Goal: Task Accomplishment & Management: Manage account settings

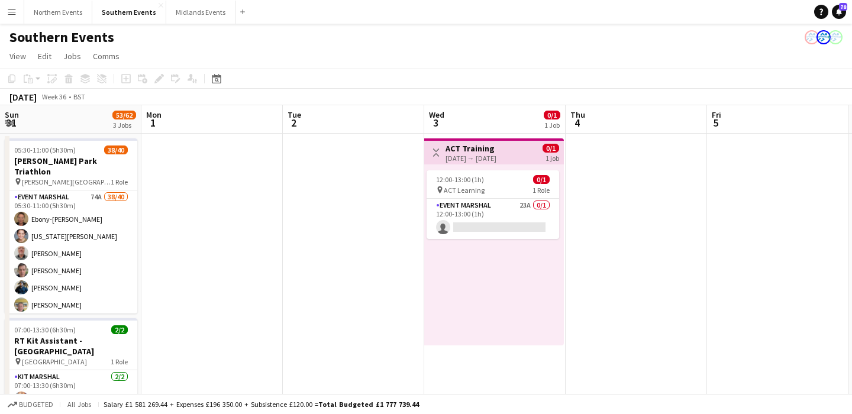
scroll to position [0, 504]
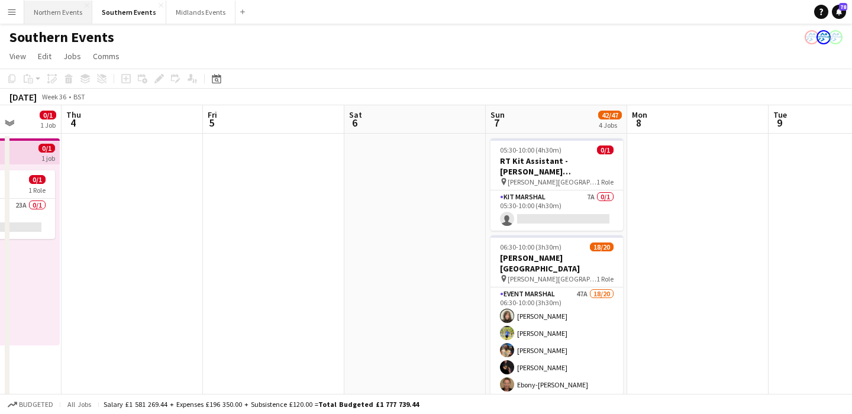
click at [48, 18] on button "Northern Events Close" at bounding box center [58, 12] width 68 height 23
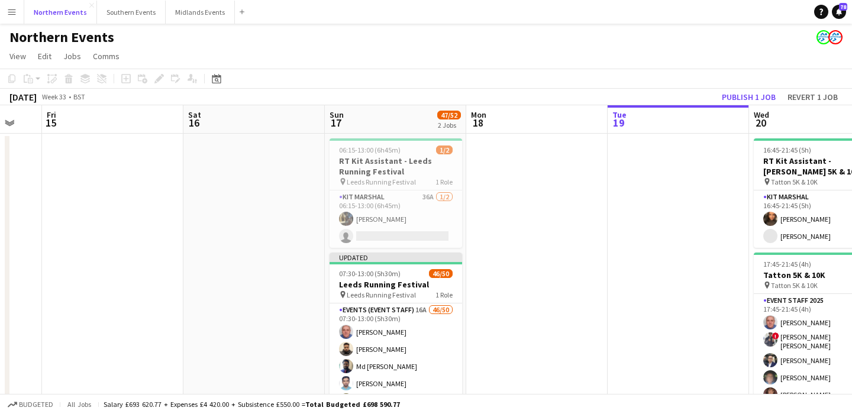
scroll to position [0, 239]
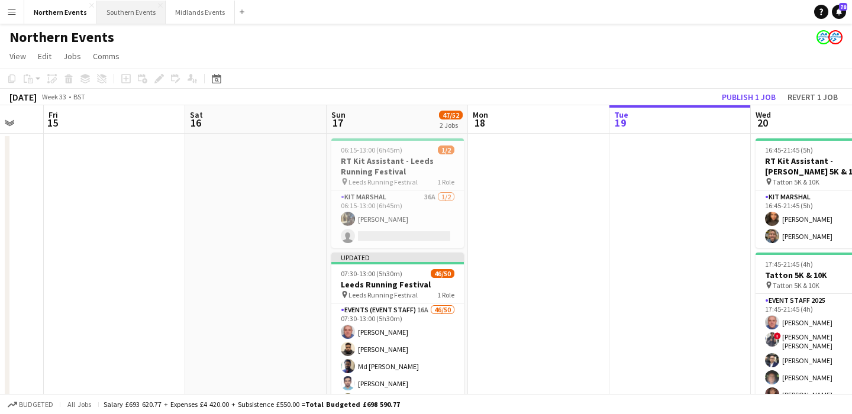
click at [116, 10] on button "Southern Events Close" at bounding box center [131, 12] width 69 height 23
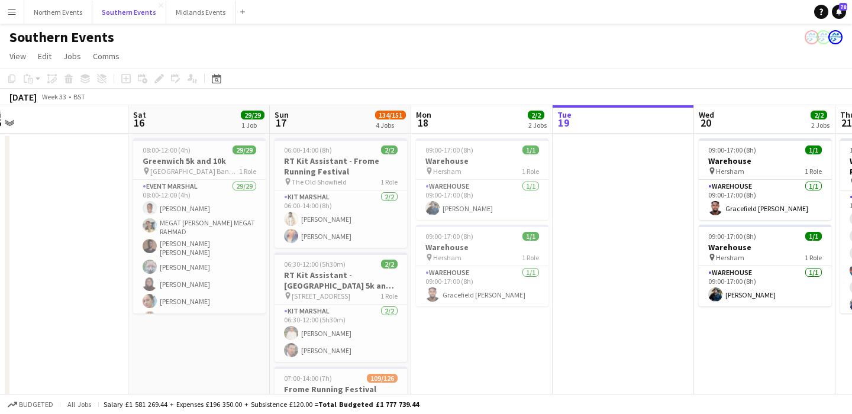
scroll to position [0, 279]
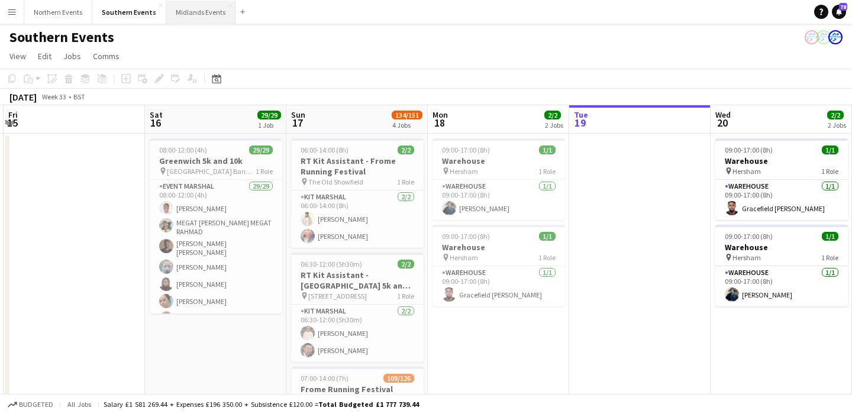
click at [188, 14] on button "Midlands Events Close" at bounding box center [200, 12] width 69 height 23
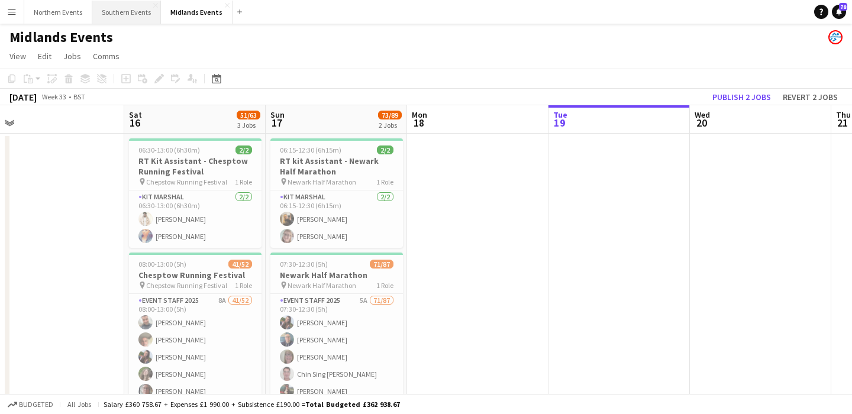
click at [124, 11] on button "Southern Events Close" at bounding box center [126, 12] width 69 height 23
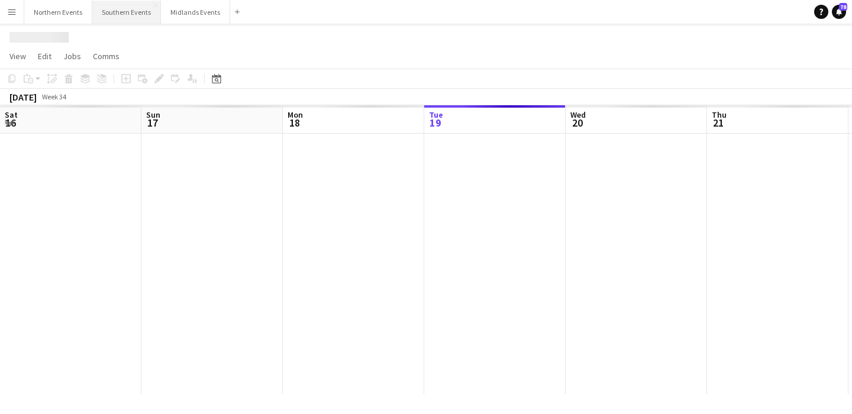
scroll to position [0, 283]
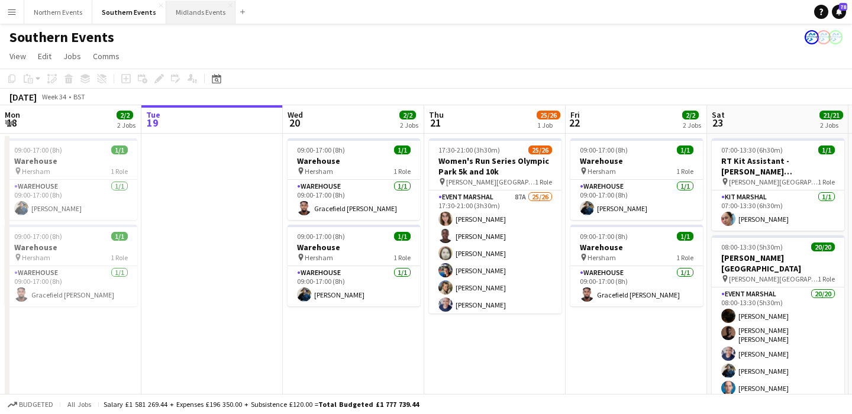
click at [209, 17] on button "Midlands Events Close" at bounding box center [200, 12] width 69 height 23
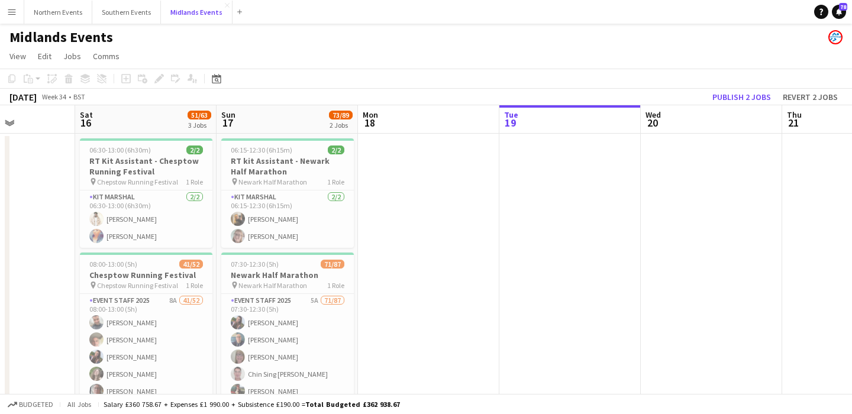
scroll to position [0, 345]
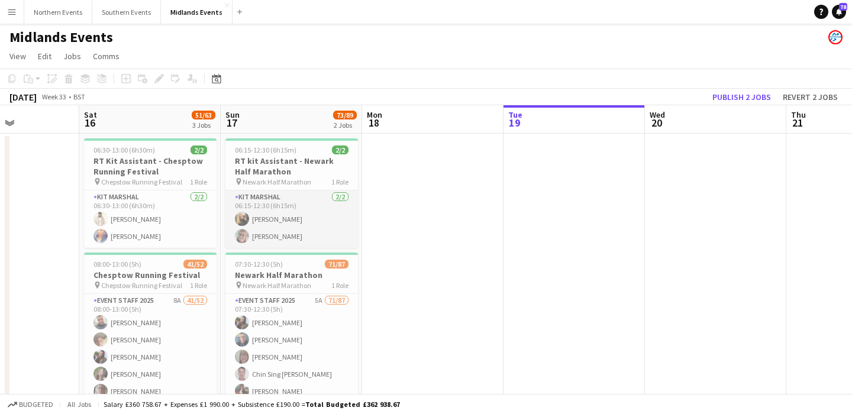
click at [272, 213] on app-card-role "Kit Marshal [DATE] 06:15-12:30 (6h15m) [PERSON_NAME] [PERSON_NAME]" at bounding box center [291, 219] width 133 height 57
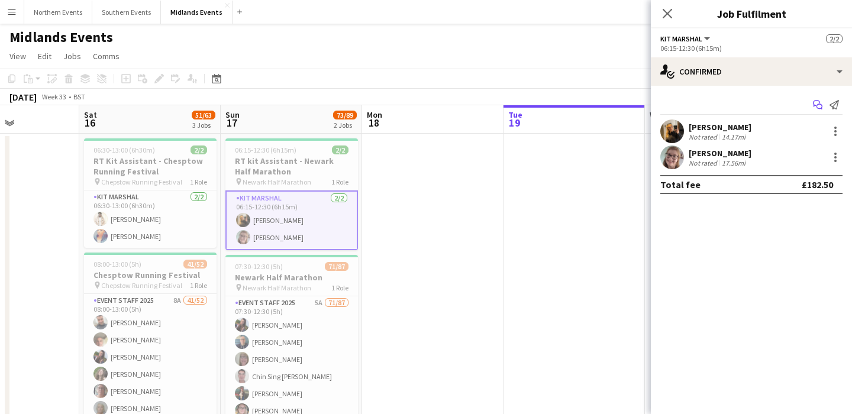
click at [817, 105] on icon "Start chat" at bounding box center [817, 104] width 9 height 9
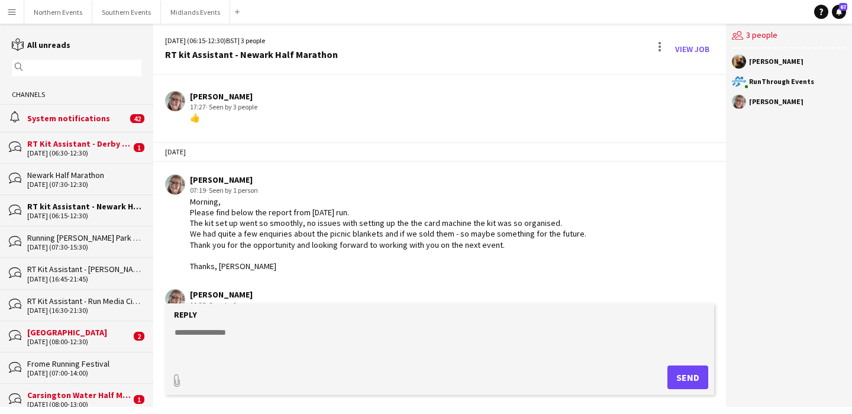
scroll to position [1298, 0]
click at [78, 70] on input "text" at bounding box center [82, 68] width 112 height 11
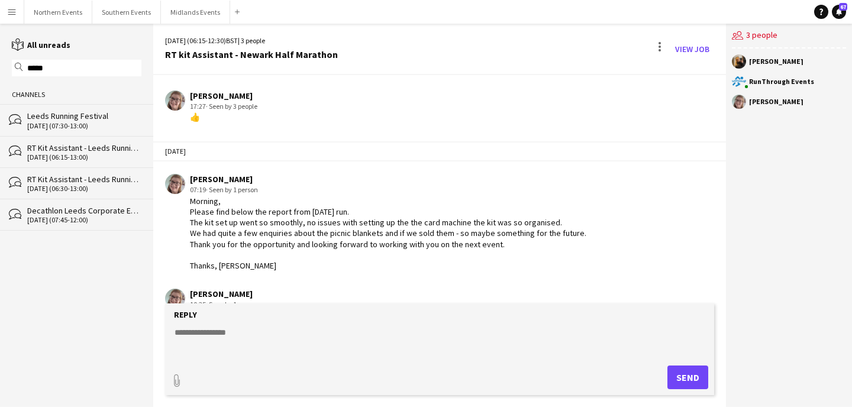
type input "*****"
click at [80, 162] on div "bubbles RT Kit Assistant - Leeds Running Festival [DATE] (06:15-13:00)" at bounding box center [76, 151] width 153 height 31
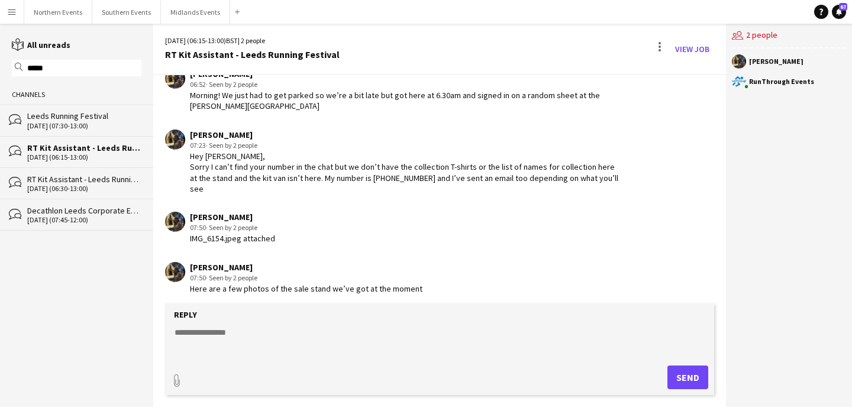
scroll to position [1443, 0]
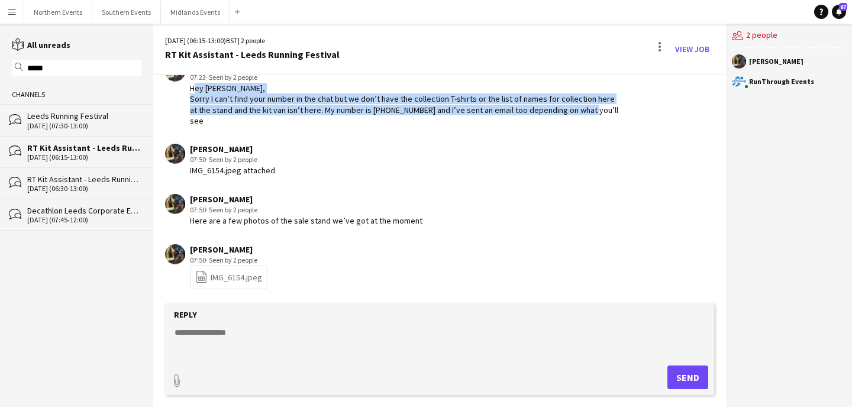
drag, startPoint x: 191, startPoint y: 98, endPoint x: 589, endPoint y: 121, distance: 398.3
click at [589, 121] on div "Hey [PERSON_NAME], Sorry I can’t find your number in the chat but we don’t have…" at bounding box center [407, 104] width 434 height 43
drag, startPoint x: 608, startPoint y: 120, endPoint x: 312, endPoint y: 96, distance: 296.2
click at [312, 96] on div "Hey [PERSON_NAME], Sorry I can’t find your number in the chat but we don’t have…" at bounding box center [407, 104] width 434 height 43
drag, startPoint x: 190, startPoint y: 101, endPoint x: 574, endPoint y: 133, distance: 385.3
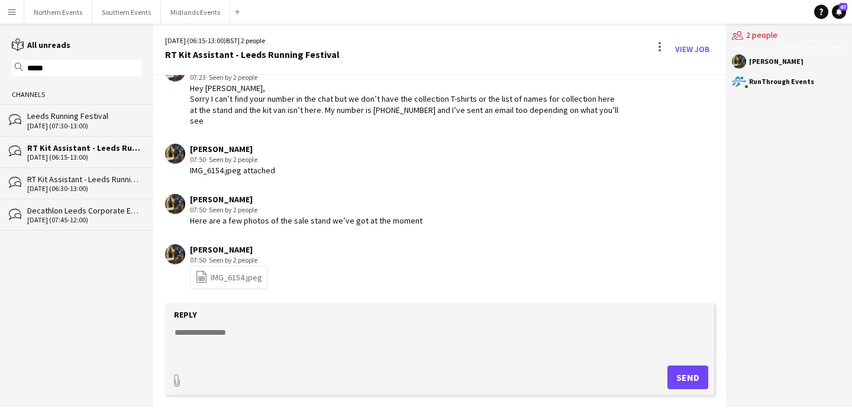
click at [553, 107] on div "Hey [PERSON_NAME], Sorry I can’t find your number in the chat but we don’t have…" at bounding box center [407, 104] width 434 height 43
click at [121, 14] on button "Southern Events Close" at bounding box center [126, 12] width 69 height 23
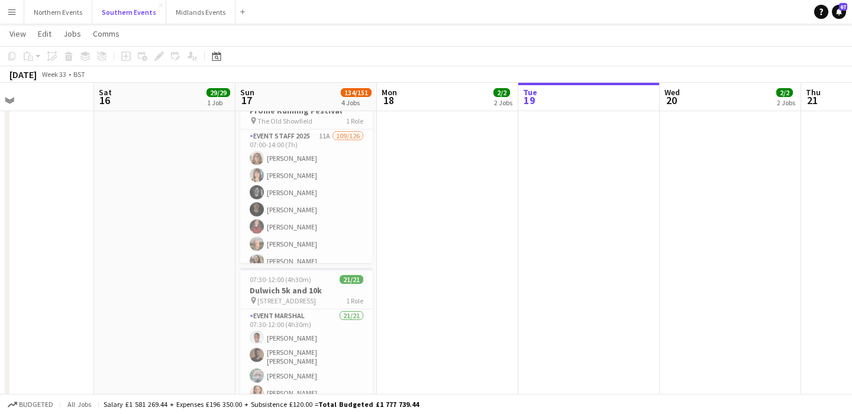
scroll to position [352, 0]
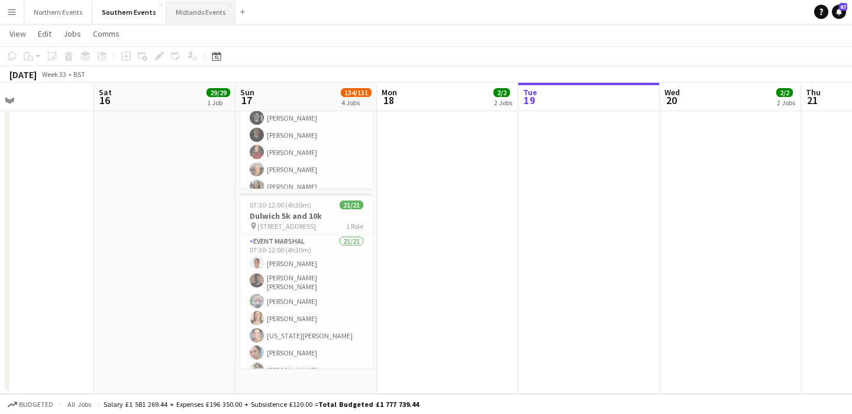
click at [191, 17] on button "Midlands Events Close" at bounding box center [200, 12] width 69 height 23
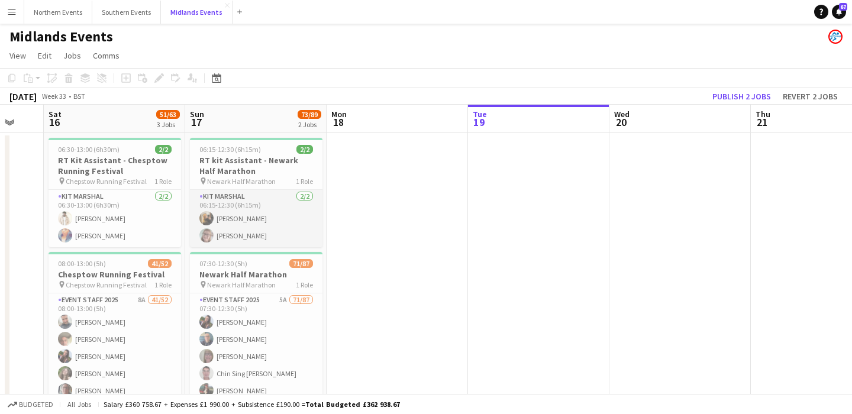
scroll to position [0, 347]
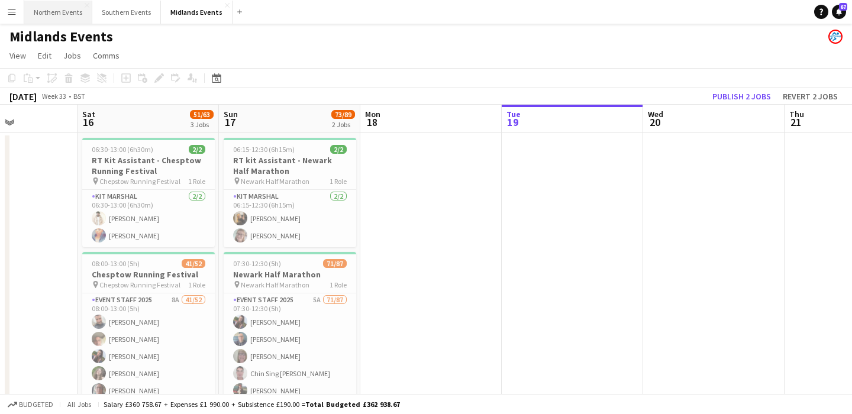
click at [52, 14] on button "Northern Events Close" at bounding box center [58, 12] width 68 height 23
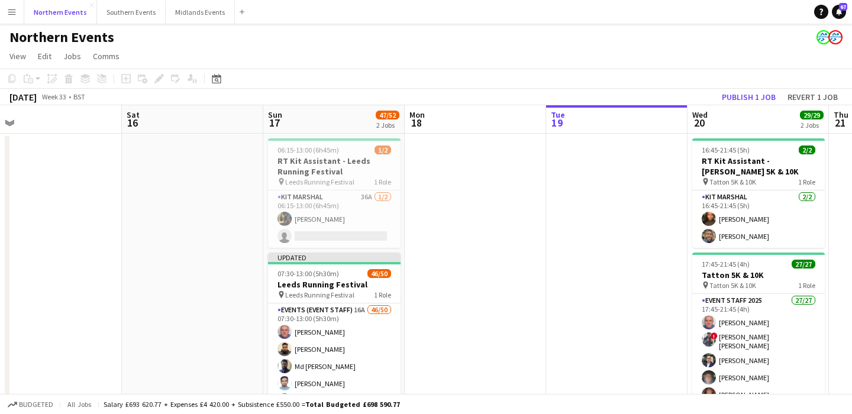
scroll to position [0, 374]
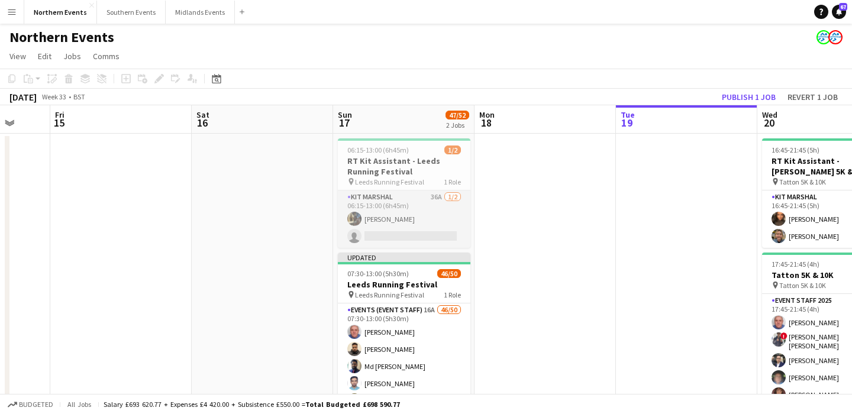
click at [387, 227] on app-card-role "Kit Marshal 36A [DATE] 06:15-13:00 (6h45m) [PERSON_NAME] single-neutral-actions" at bounding box center [404, 219] width 133 height 57
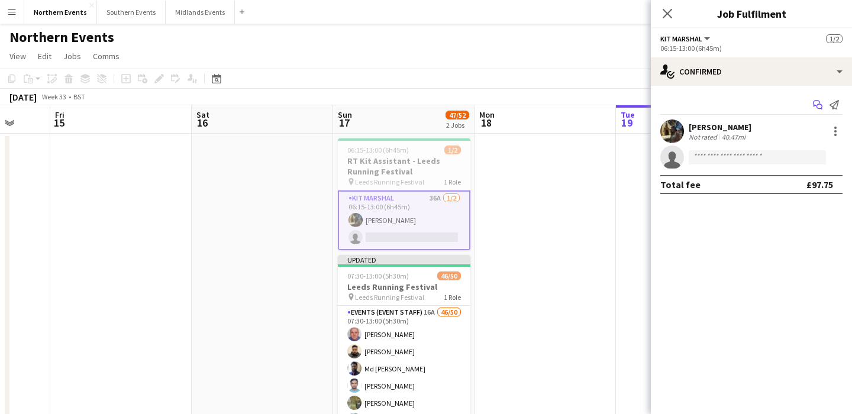
click at [817, 100] on icon at bounding box center [816, 103] width 7 height 7
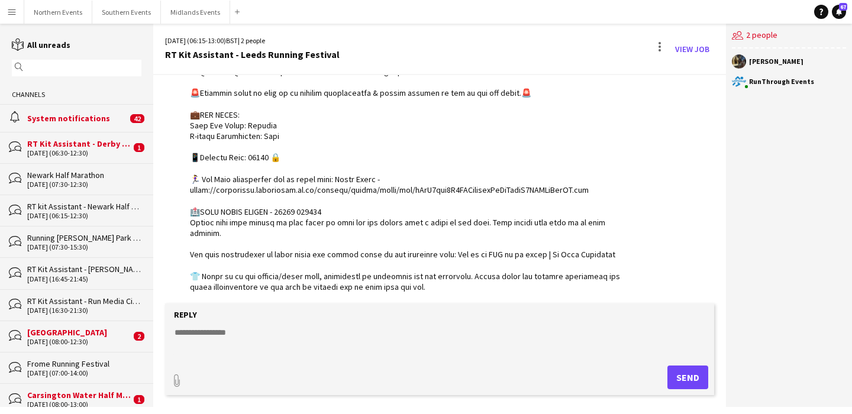
scroll to position [224, 0]
click at [112, 14] on button "Southern Events Close" at bounding box center [126, 12] width 69 height 23
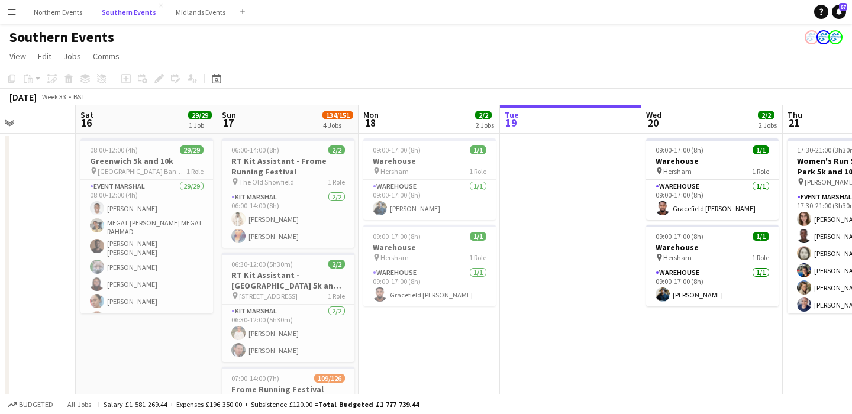
scroll to position [0, 348]
click at [202, 13] on button "Midlands Events Close" at bounding box center [200, 12] width 69 height 23
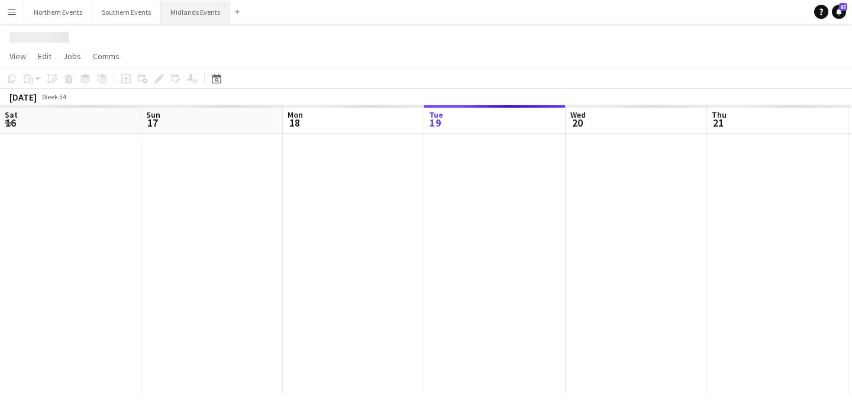
scroll to position [0, 283]
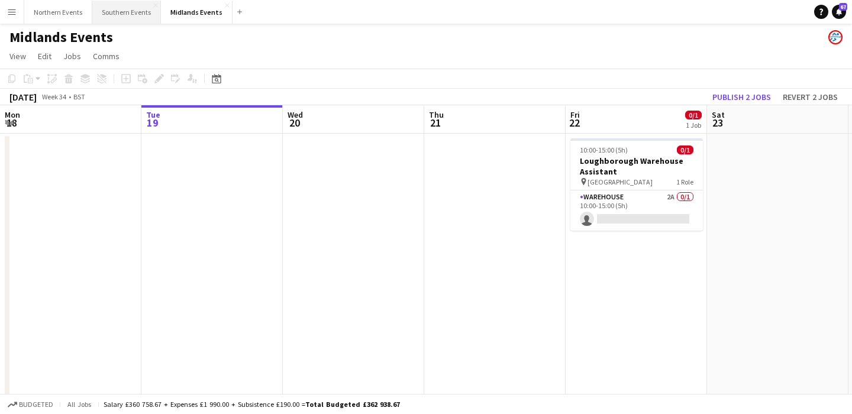
click at [127, 16] on button "Southern Events Close" at bounding box center [126, 12] width 69 height 23
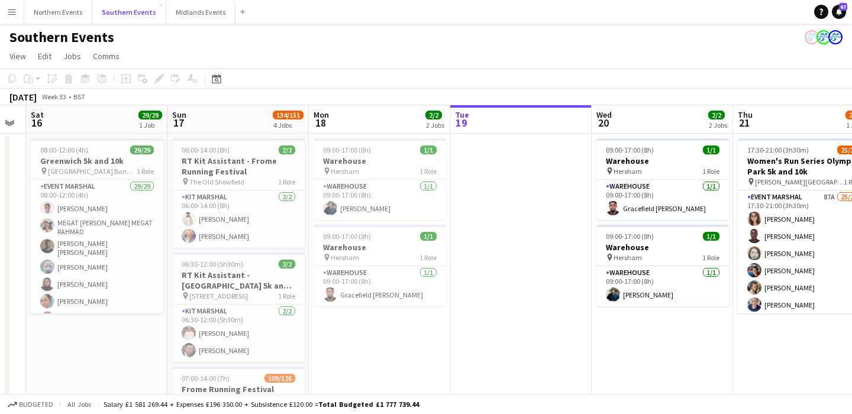
scroll to position [0, 402]
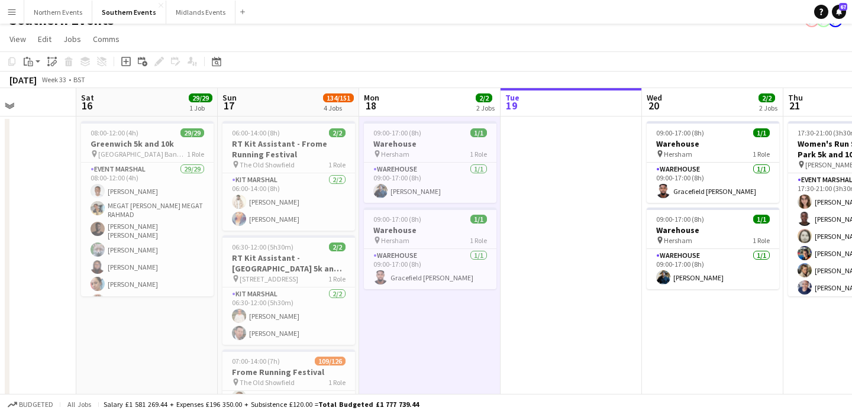
scroll to position [0, 0]
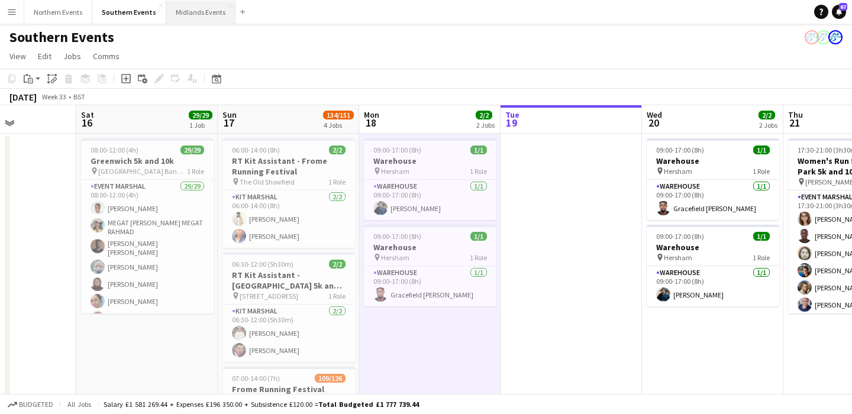
click at [196, 15] on button "Midlands Events Close" at bounding box center [200, 12] width 69 height 23
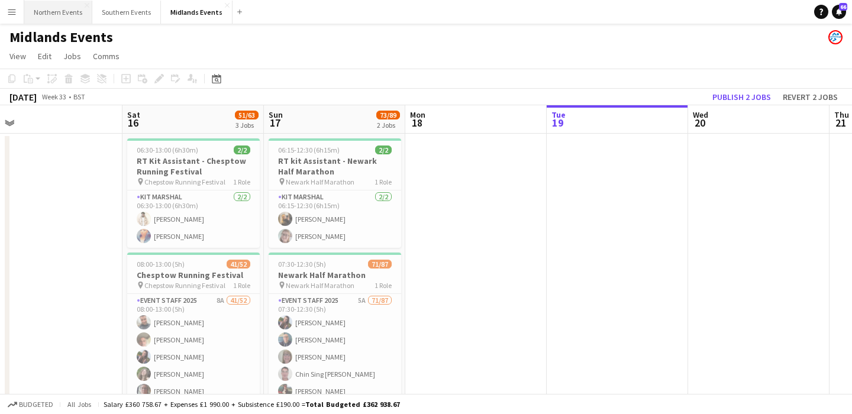
click at [63, 16] on button "Northern Events Close" at bounding box center [58, 12] width 68 height 23
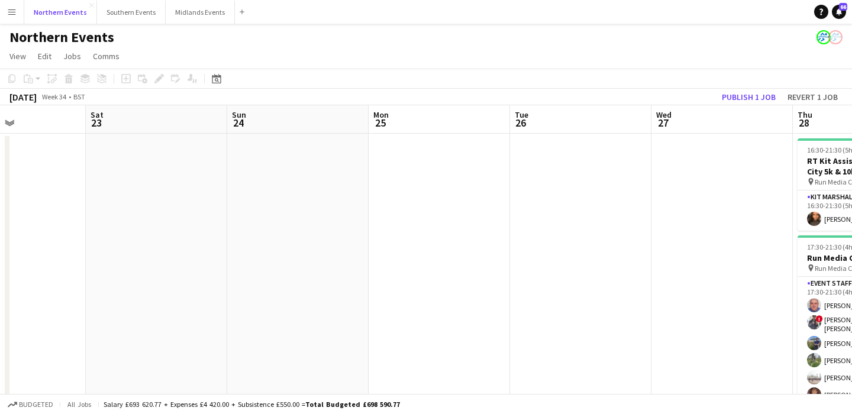
scroll to position [0, 339]
click at [192, 7] on button "Midlands Events Close" at bounding box center [200, 12] width 69 height 23
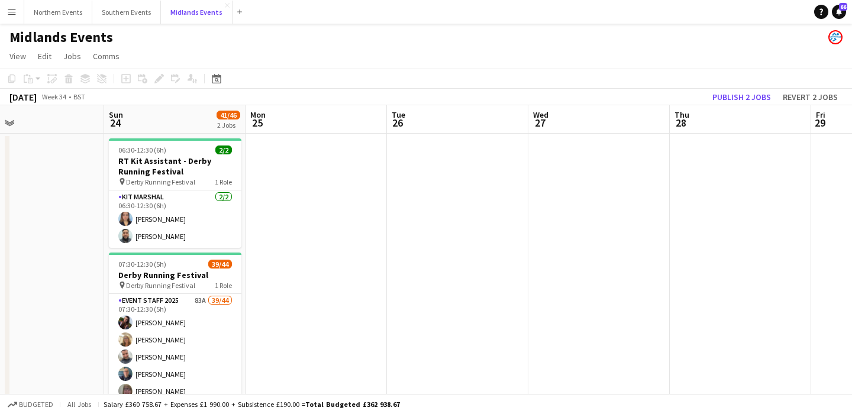
scroll to position [0, 453]
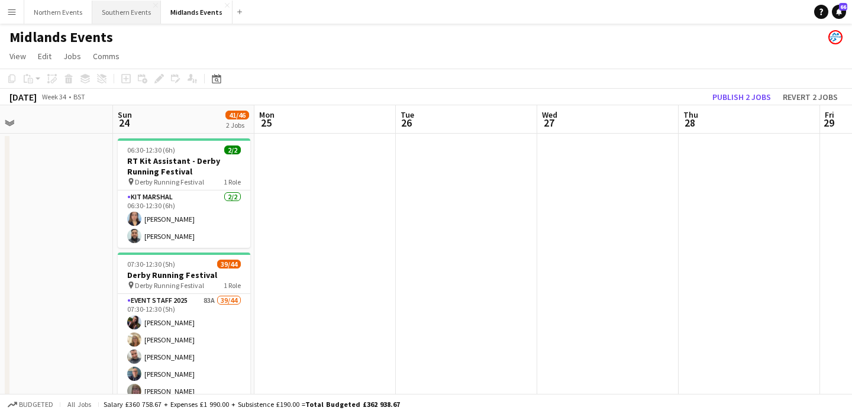
click at [120, 11] on button "Southern Events Close" at bounding box center [126, 12] width 69 height 23
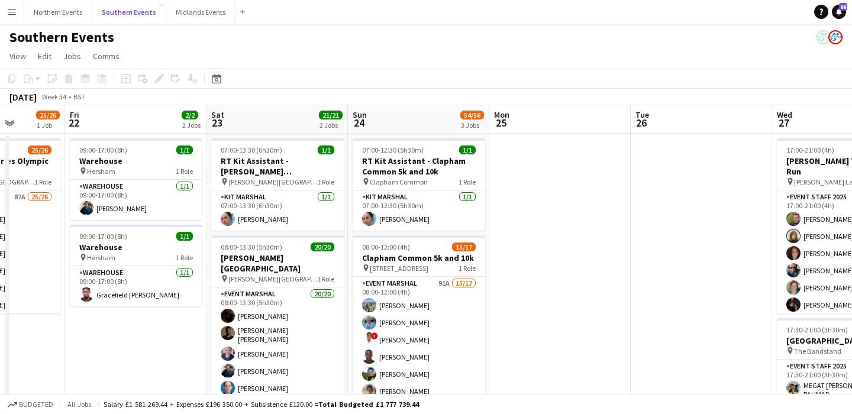
scroll to position [0, 341]
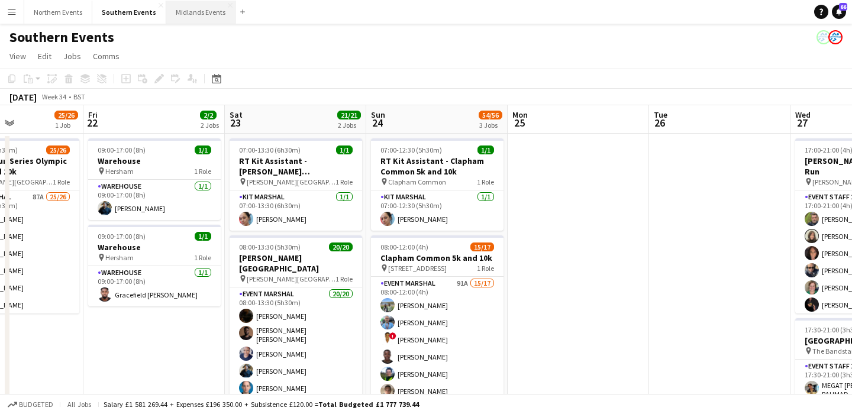
click at [186, 7] on button "Midlands Events Close" at bounding box center [200, 12] width 69 height 23
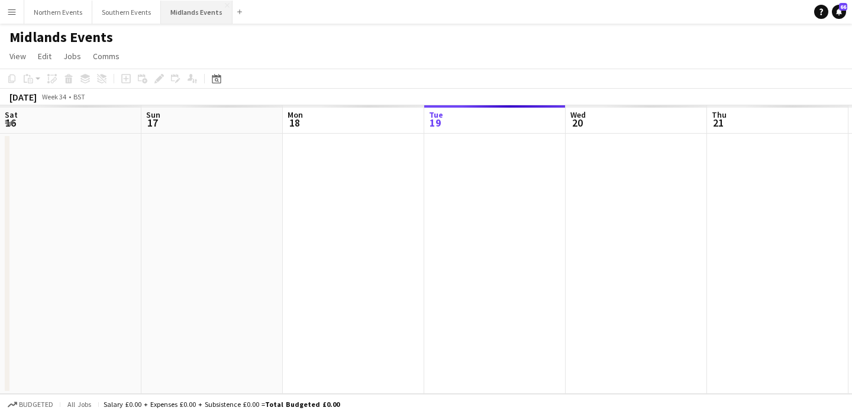
scroll to position [0, 283]
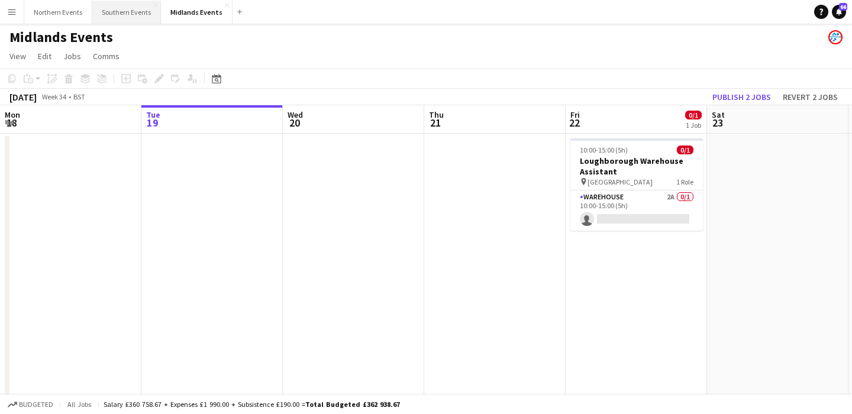
click at [121, 15] on button "Southern Events Close" at bounding box center [126, 12] width 69 height 23
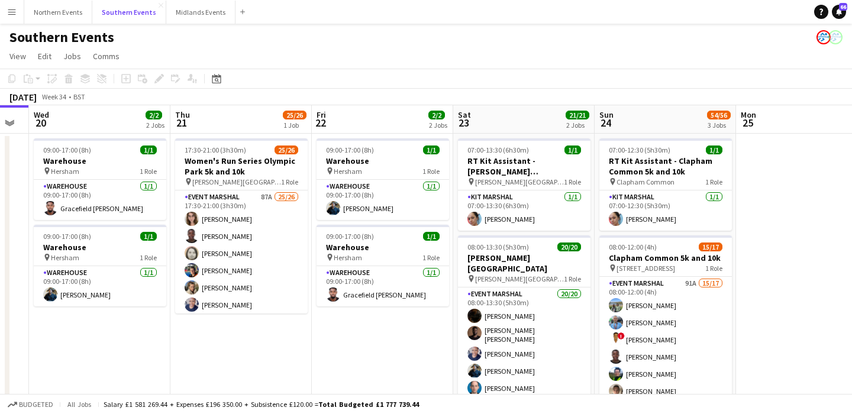
scroll to position [0, 249]
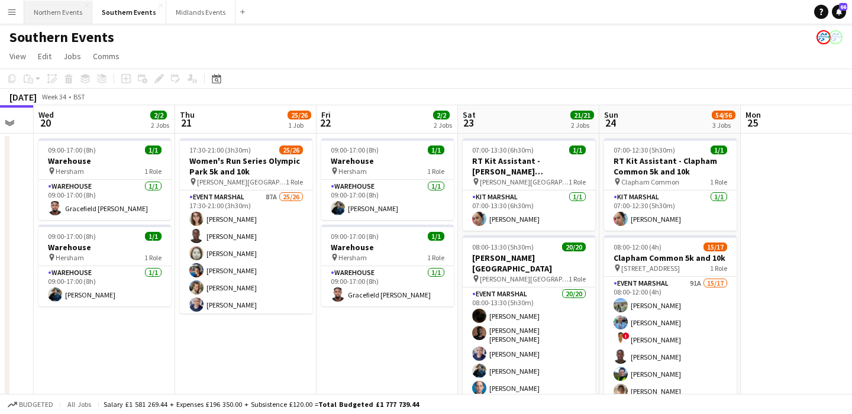
click at [57, 10] on button "Northern Events Close" at bounding box center [58, 12] width 68 height 23
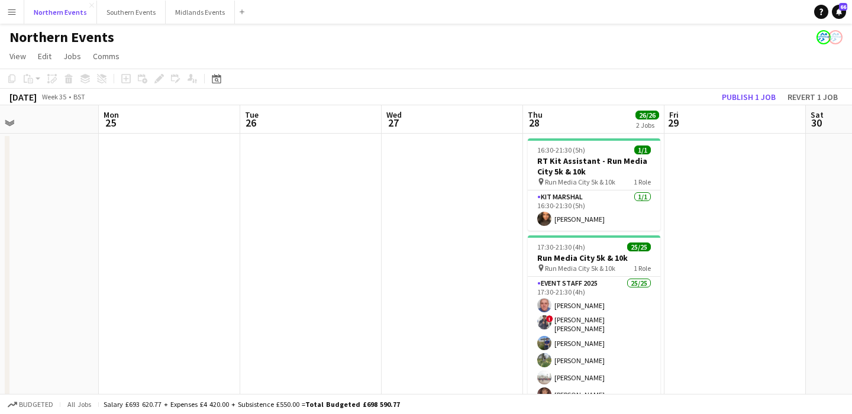
scroll to position [0, 365]
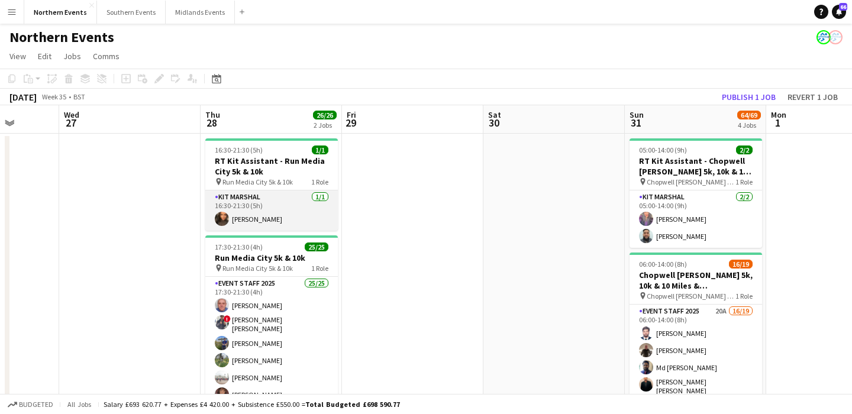
click at [296, 217] on app-card-role "Kit Marshal [DATE] 16:30-21:30 (5h) [PERSON_NAME]" at bounding box center [271, 211] width 133 height 40
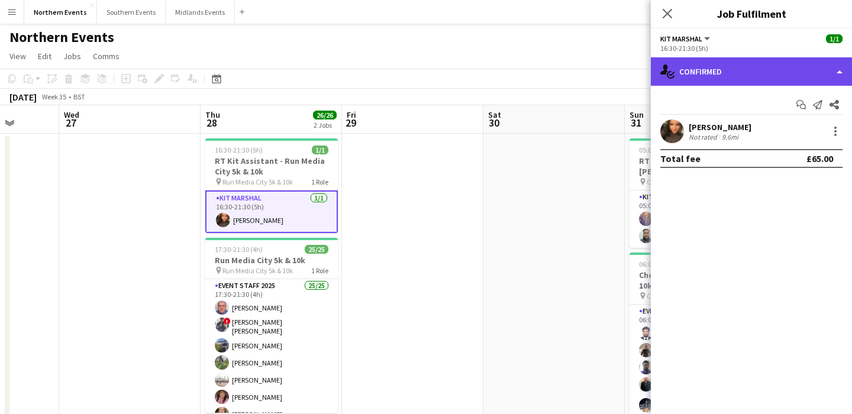
click at [730, 82] on div "single-neutral-actions-check-2 Confirmed" at bounding box center [751, 71] width 201 height 28
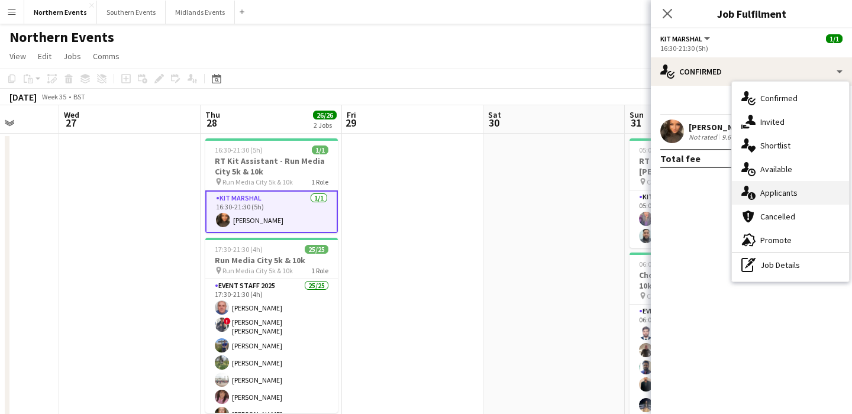
click at [789, 196] on div "single-neutral-actions-information Applicants" at bounding box center [790, 193] width 117 height 24
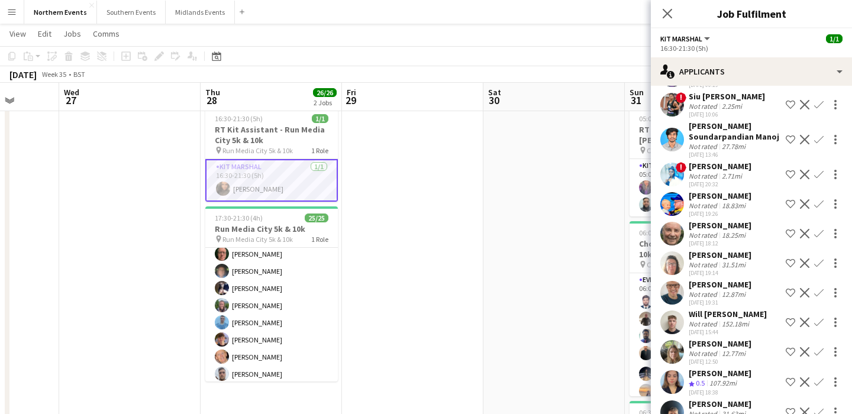
scroll to position [174, 0]
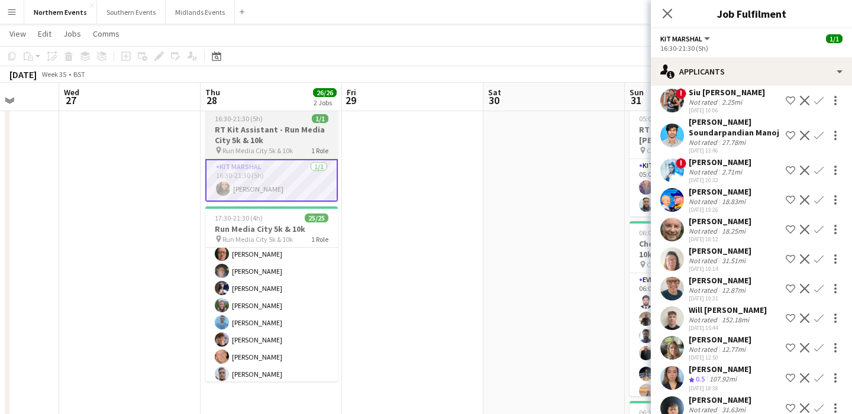
click at [242, 156] on app-job-card "16:30-21:30 (5h) 1/1 RT Kit Assistant - Run Media City 5k & 10k pin Run Media C…" at bounding box center [271, 154] width 133 height 95
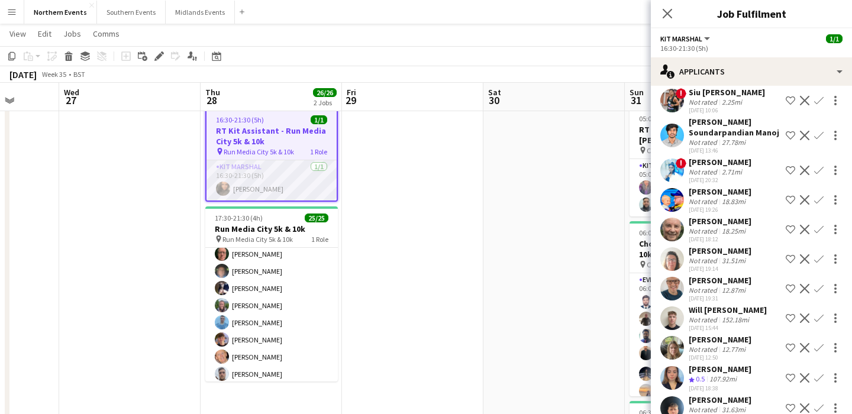
click at [280, 190] on app-card-role "Kit Marshal [DATE] 16:30-21:30 (5h) [PERSON_NAME]" at bounding box center [271, 180] width 130 height 40
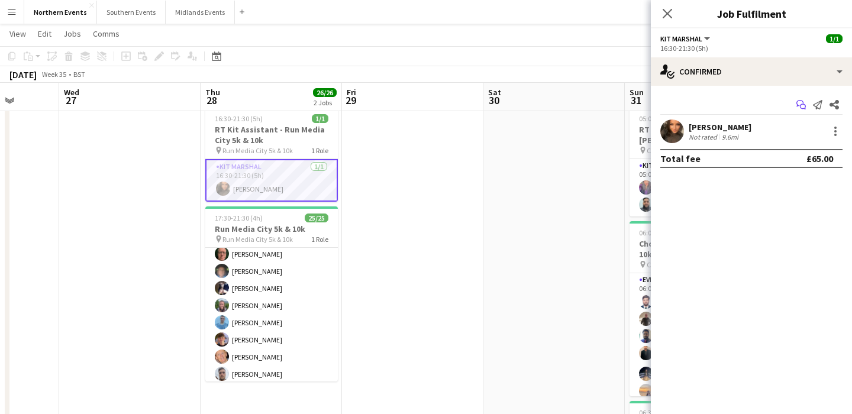
click at [801, 106] on icon "Start chat" at bounding box center [800, 104] width 9 height 9
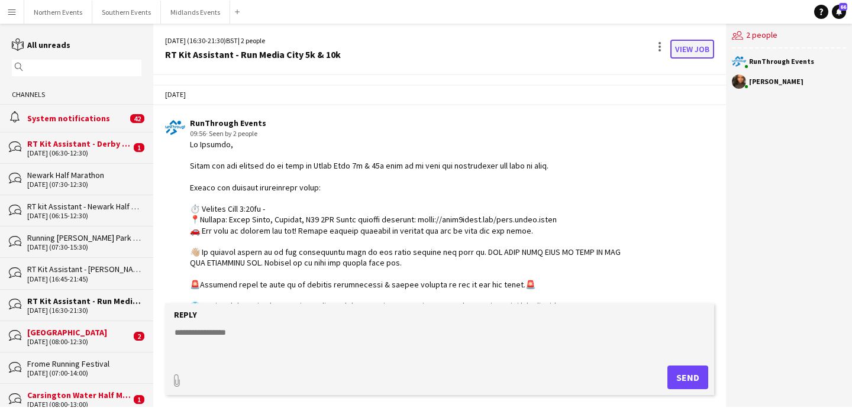
click at [690, 49] on link "View Job" at bounding box center [692, 49] width 44 height 19
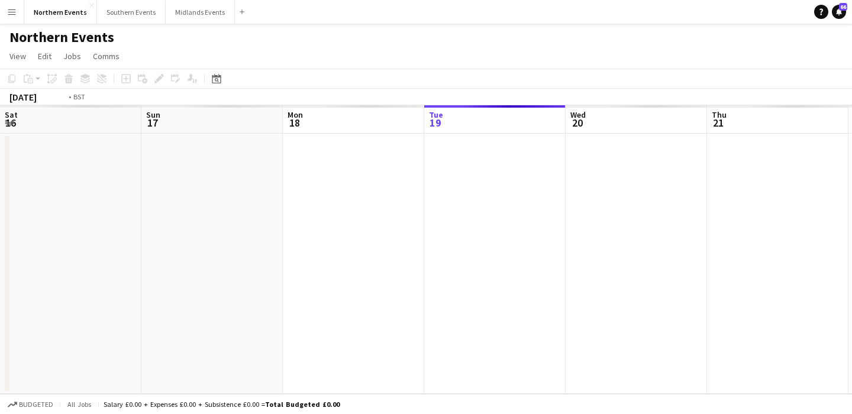
scroll to position [0, 407]
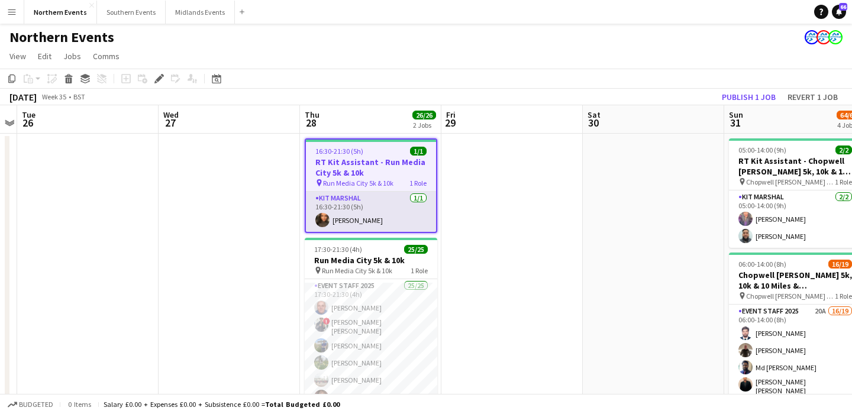
click at [392, 204] on app-card-role "Kit Marshal [DATE] 16:30-21:30 (5h) [PERSON_NAME]" at bounding box center [371, 212] width 130 height 40
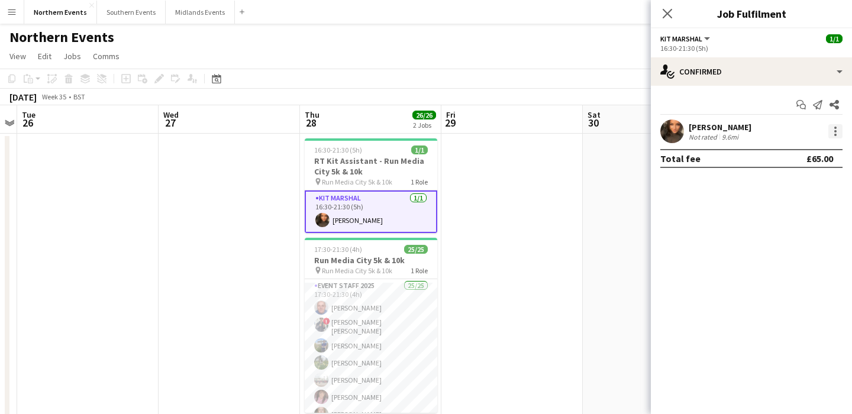
click at [834, 131] on div at bounding box center [835, 131] width 2 height 2
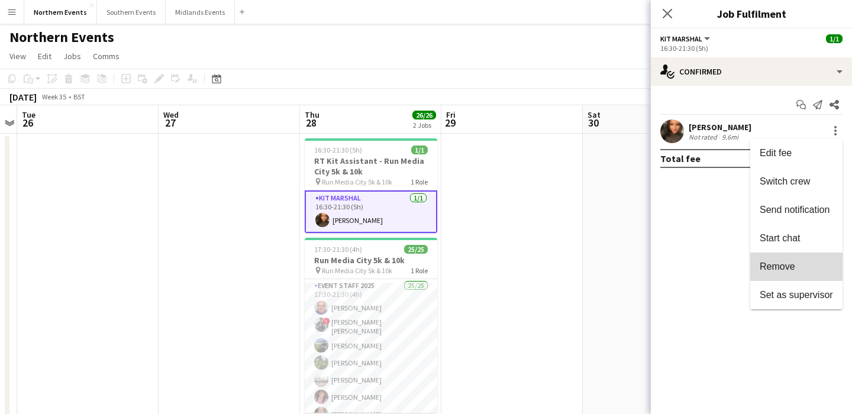
click at [783, 257] on button "Remove" at bounding box center [796, 267] width 92 height 28
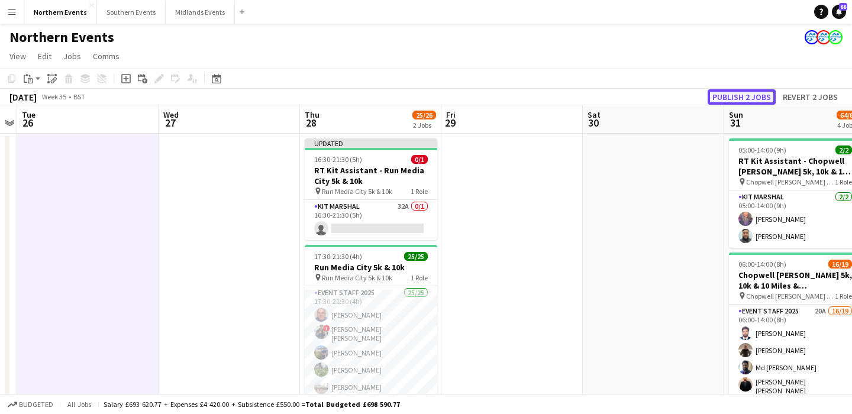
click at [730, 97] on button "Publish 2 jobs" at bounding box center [742, 96] width 68 height 15
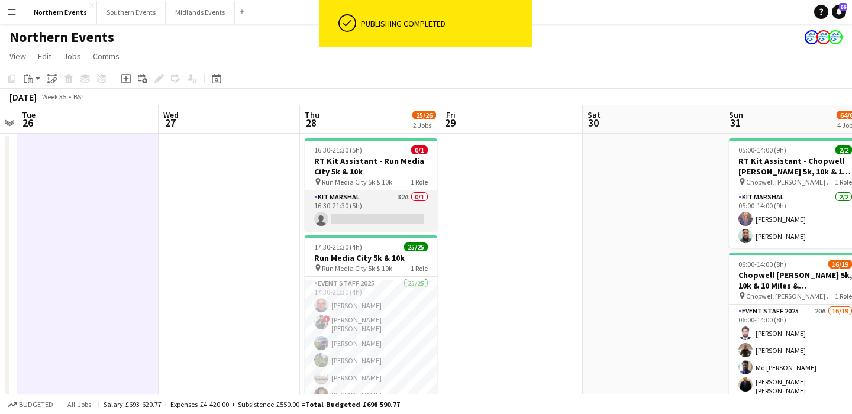
click at [388, 220] on app-card-role "Kit Marshal 32A 0/1 16:30-21:30 (5h) single-neutral-actions" at bounding box center [371, 211] width 133 height 40
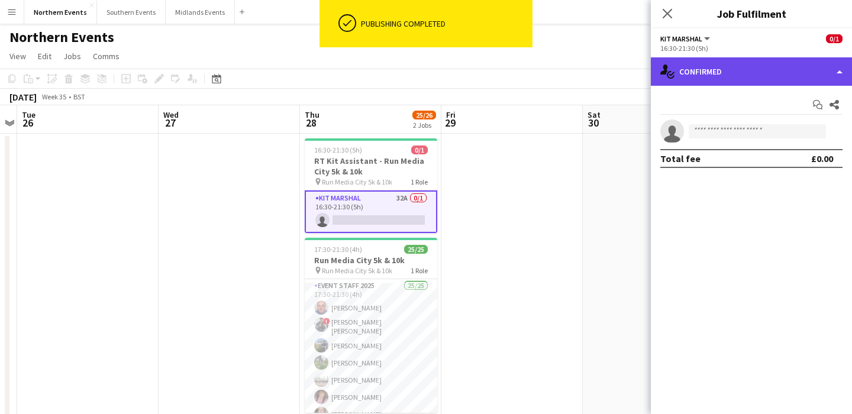
click at [741, 75] on div "single-neutral-actions-check-2 Confirmed" at bounding box center [751, 71] width 201 height 28
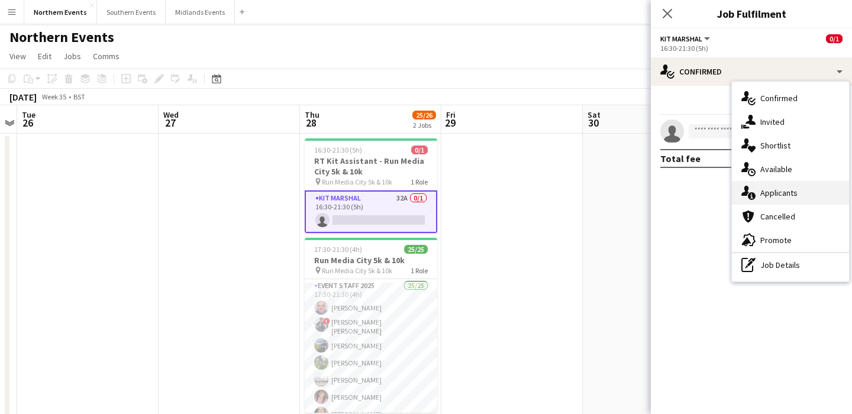
click at [801, 201] on div "single-neutral-actions-information Applicants" at bounding box center [790, 193] width 117 height 24
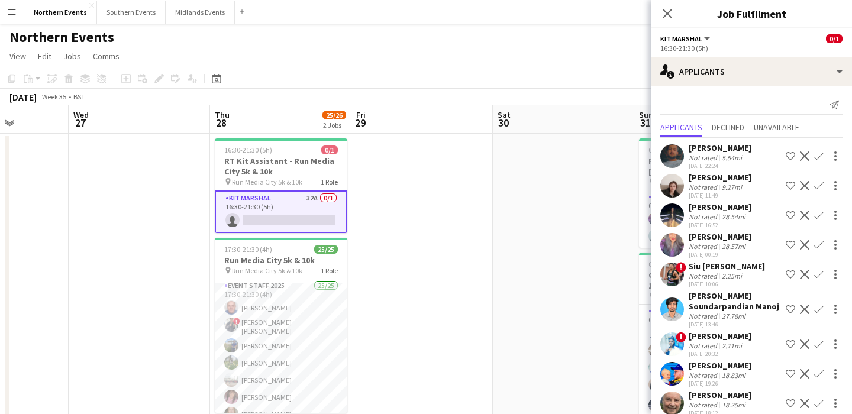
scroll to position [0, 346]
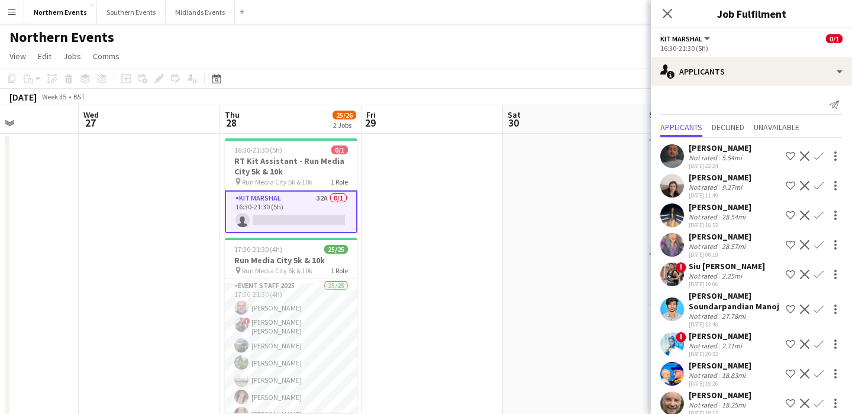
click at [317, 202] on app-card-role "Kit Marshal 32A 0/1 16:30-21:30 (5h) single-neutral-actions" at bounding box center [291, 212] width 133 height 43
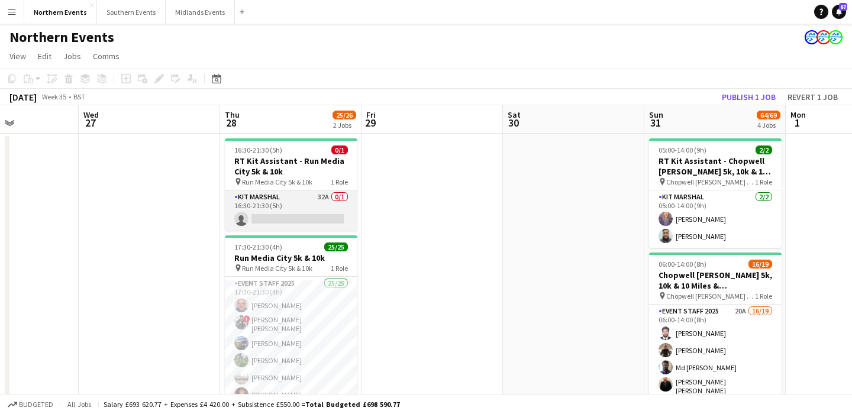
click at [317, 202] on app-card-role "Kit Marshal 32A 0/1 16:30-21:30 (5h) single-neutral-actions" at bounding box center [291, 211] width 133 height 40
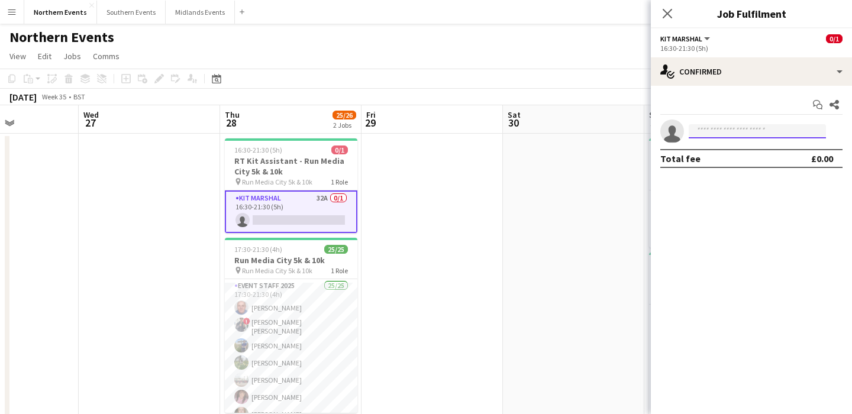
click at [741, 132] on input at bounding box center [757, 131] width 137 height 14
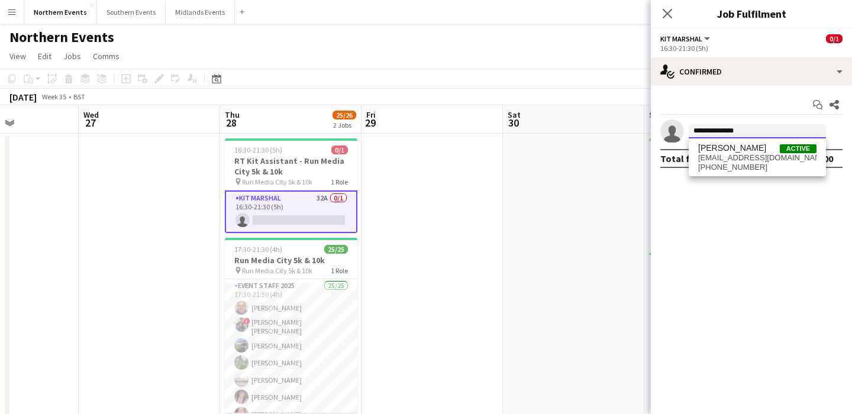
type input "**********"
click at [748, 157] on span "[EMAIL_ADDRESS][DOMAIN_NAME]" at bounding box center [757, 157] width 118 height 9
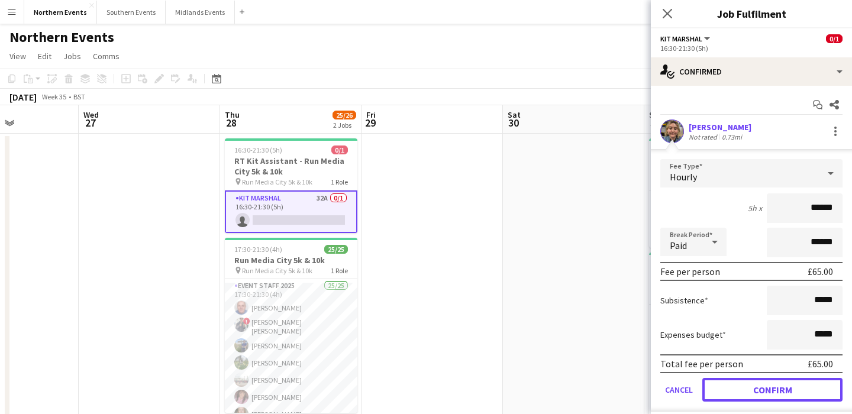
drag, startPoint x: 777, startPoint y: 388, endPoint x: 772, endPoint y: 233, distance: 155.1
click at [772, 233] on form "Fee Type Hourly 5h x ****** Break Period Paid ****** Fee per person £65.00 Subs…" at bounding box center [751, 285] width 201 height 253
drag, startPoint x: 833, startPoint y: 206, endPoint x: 776, endPoint y: 204, distance: 57.4
click at [776, 204] on input "******" at bounding box center [805, 208] width 76 height 30
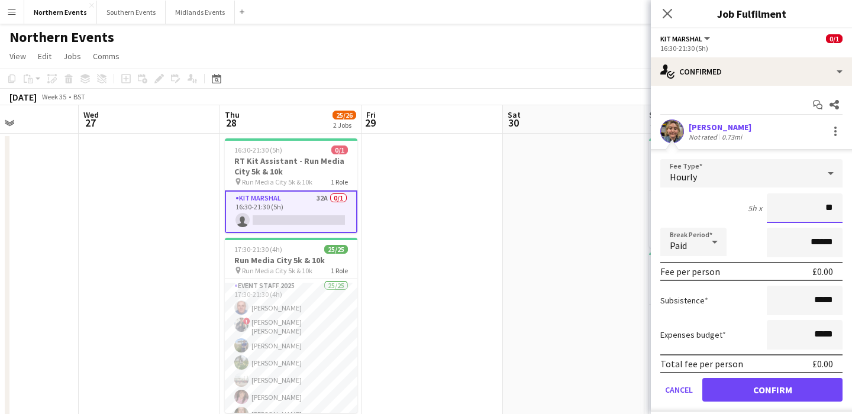
type input "**"
click at [698, 202] on div "5h x **" at bounding box center [751, 208] width 182 height 30
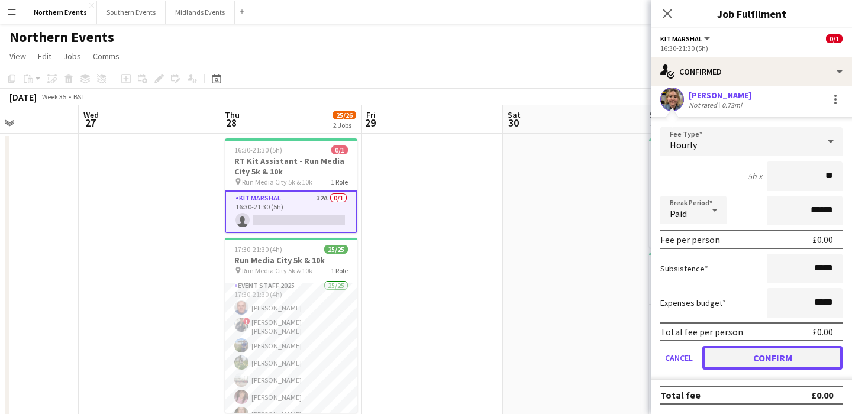
click at [767, 360] on button "Confirm" at bounding box center [772, 358] width 140 height 24
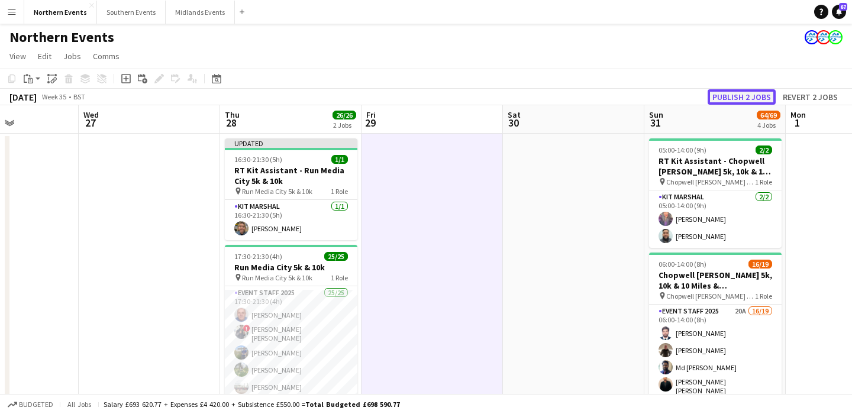
click at [736, 94] on button "Publish 2 jobs" at bounding box center [742, 96] width 68 height 15
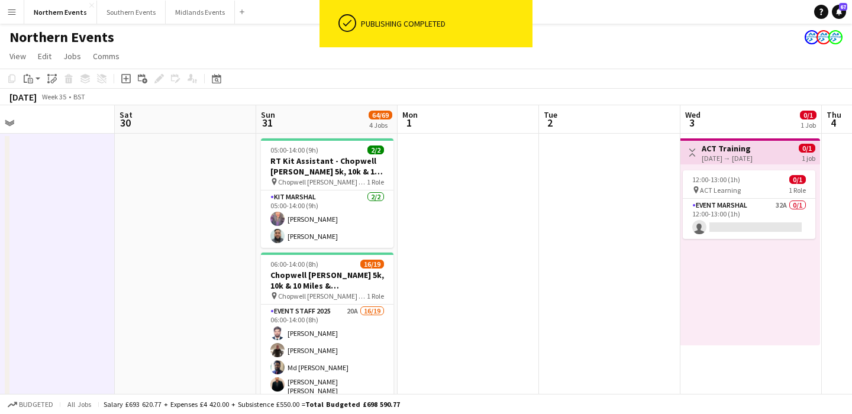
scroll to position [0, 415]
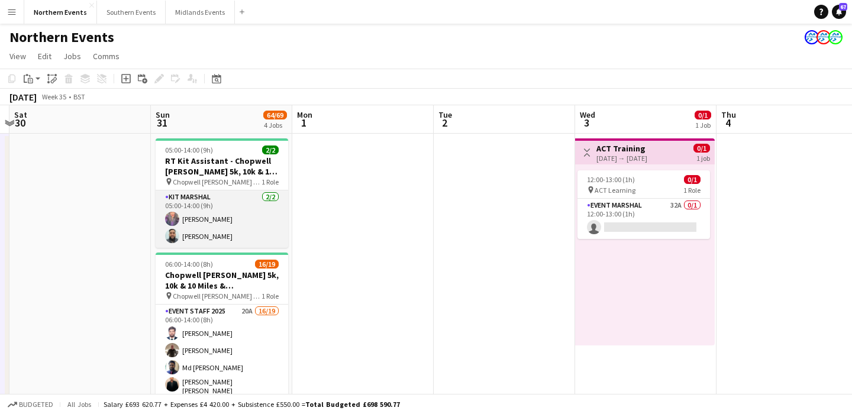
click at [229, 230] on app-card-role "Kit Marshal [DATE] 05:00-14:00 (9h) [PERSON_NAME] [PERSON_NAME]" at bounding box center [222, 219] width 133 height 57
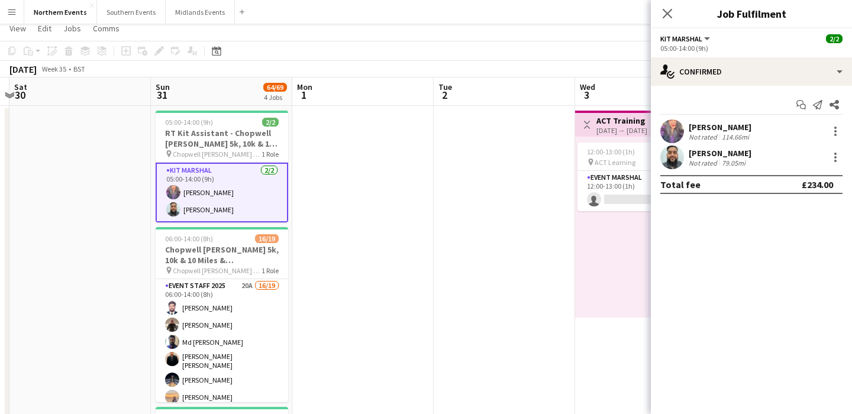
scroll to position [0, 0]
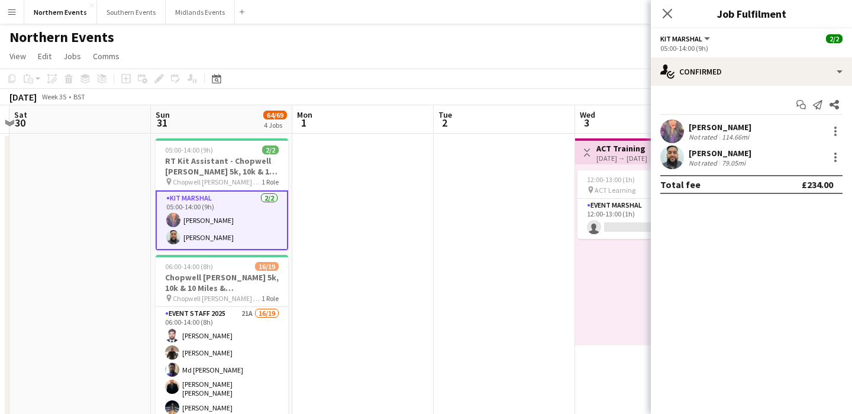
click at [224, 220] on app-card-role "Kit Marshal [DATE] 05:00-14:00 (9h) [PERSON_NAME] [PERSON_NAME]" at bounding box center [222, 221] width 133 height 60
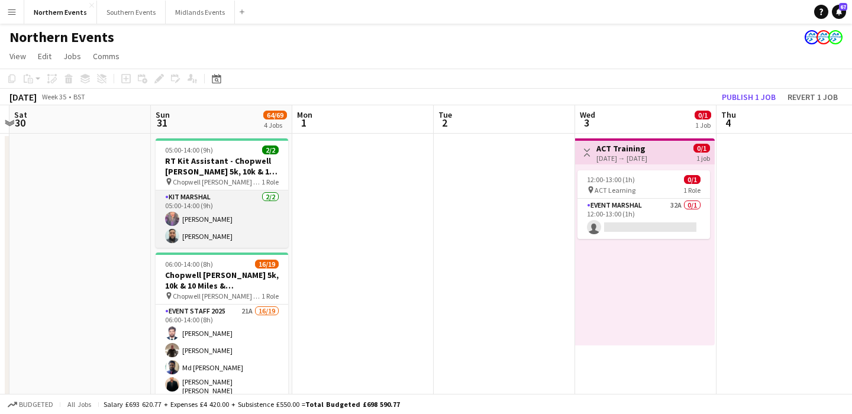
click at [225, 220] on app-card-role "Kit Marshal [DATE] 05:00-14:00 (9h) [PERSON_NAME] [PERSON_NAME]" at bounding box center [222, 219] width 133 height 57
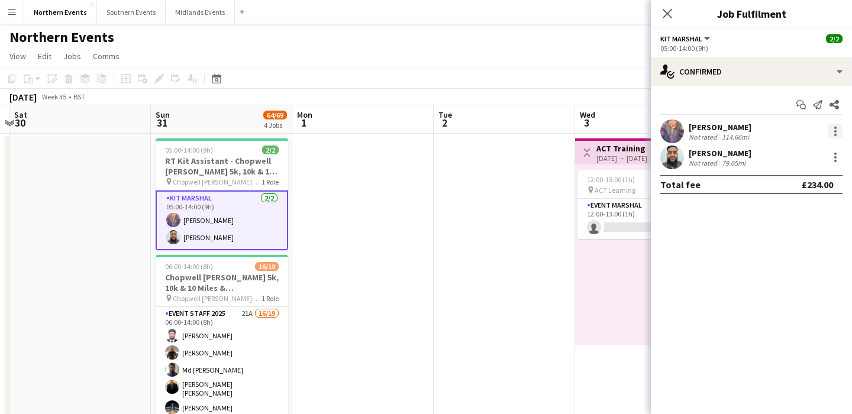
click at [835, 129] on div at bounding box center [835, 131] width 14 height 14
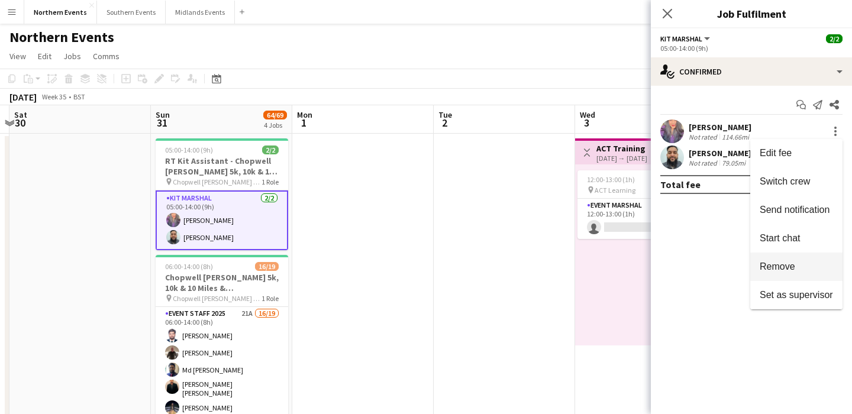
click at [790, 275] on button "Remove" at bounding box center [796, 267] width 92 height 28
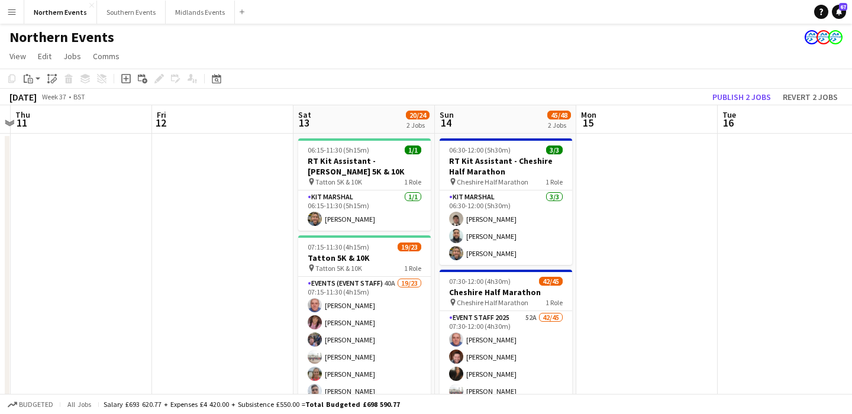
scroll to position [0, 552]
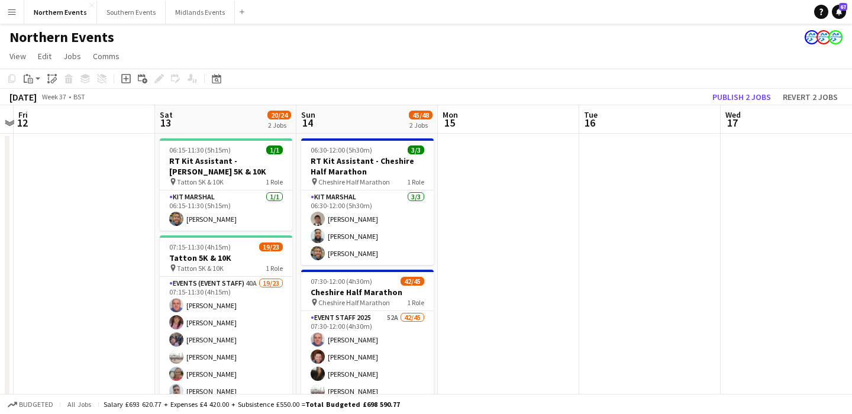
click at [414, 246] on app-card-role "Kit Marshal [DATE] 06:30-12:00 (5h30m) [PERSON_NAME] [PERSON_NAME] [PERSON_NAME]" at bounding box center [367, 228] width 133 height 75
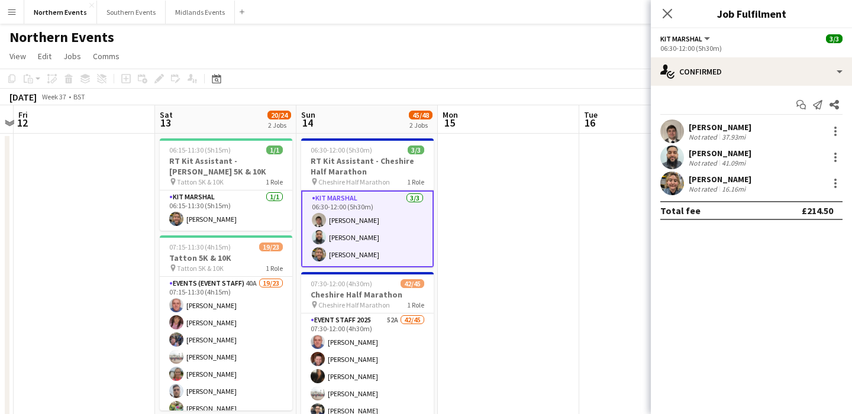
scroll to position [0, 343]
